Goal: Task Accomplishment & Management: Complete application form

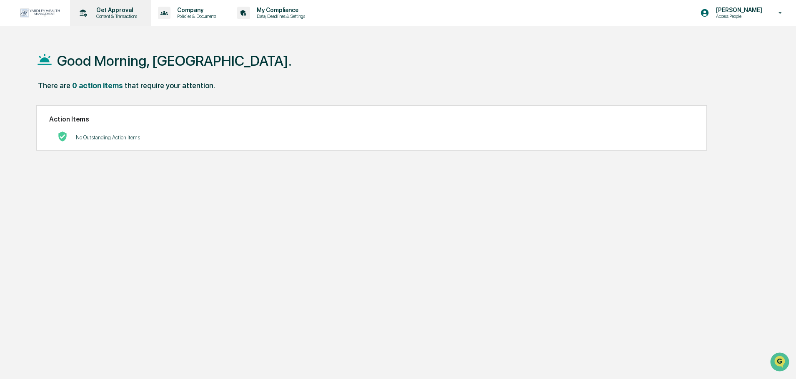
click at [114, 14] on p "Content & Transactions" at bounding box center [116, 16] width 52 height 6
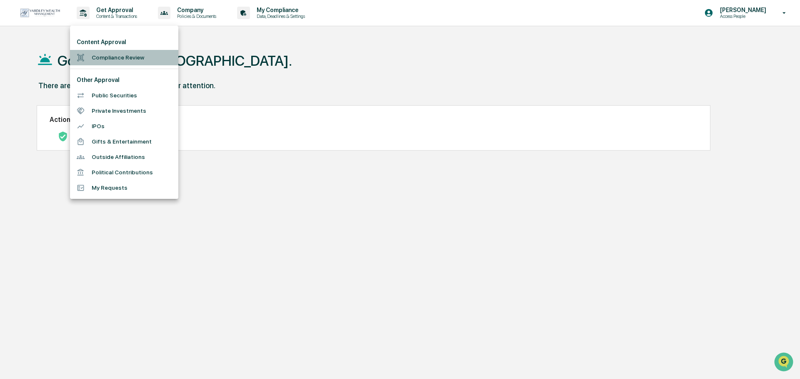
click at [102, 57] on li "Compliance Review" at bounding box center [124, 57] width 108 height 15
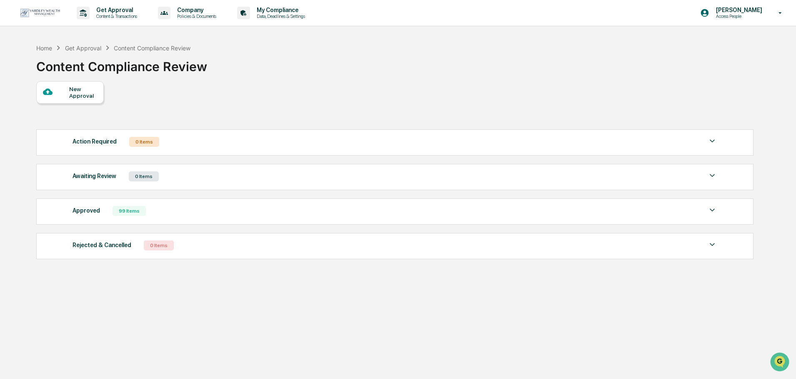
click at [84, 98] on div "New Approval" at bounding box center [83, 92] width 28 height 13
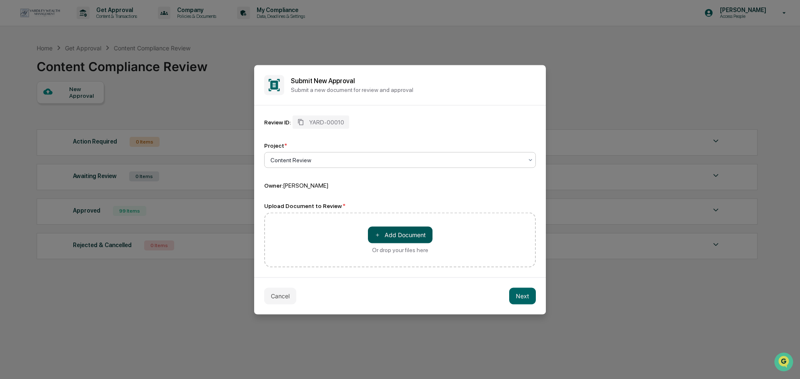
click at [382, 233] on button "＋ Add Document" at bounding box center [400, 235] width 65 height 17
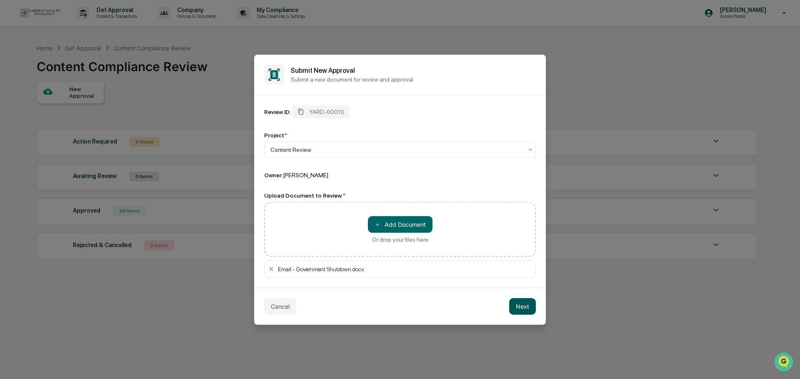
click at [524, 309] on button "Next" at bounding box center [522, 306] width 27 height 17
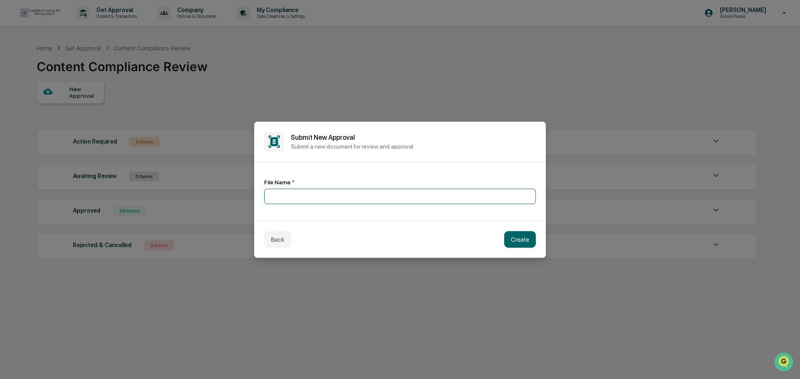
click at [284, 192] on input at bounding box center [400, 196] width 272 height 15
type input "*"
paste input "**********"
type input "**********"
click at [520, 242] on button "Create" at bounding box center [520, 239] width 32 height 17
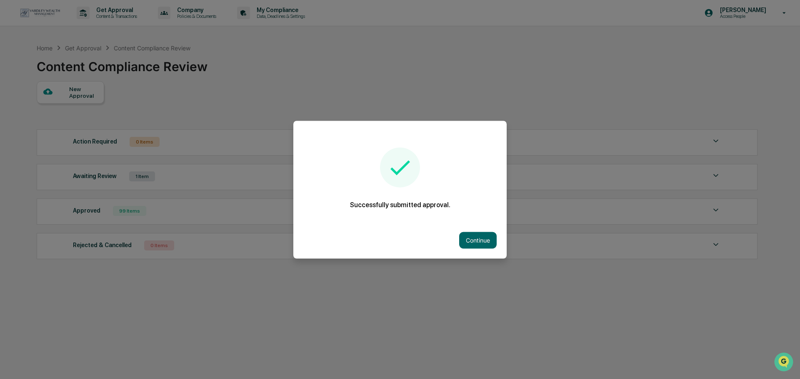
click at [479, 237] on button "Continue" at bounding box center [477, 240] width 37 height 17
